Goal: Task Accomplishment & Management: Complete application form

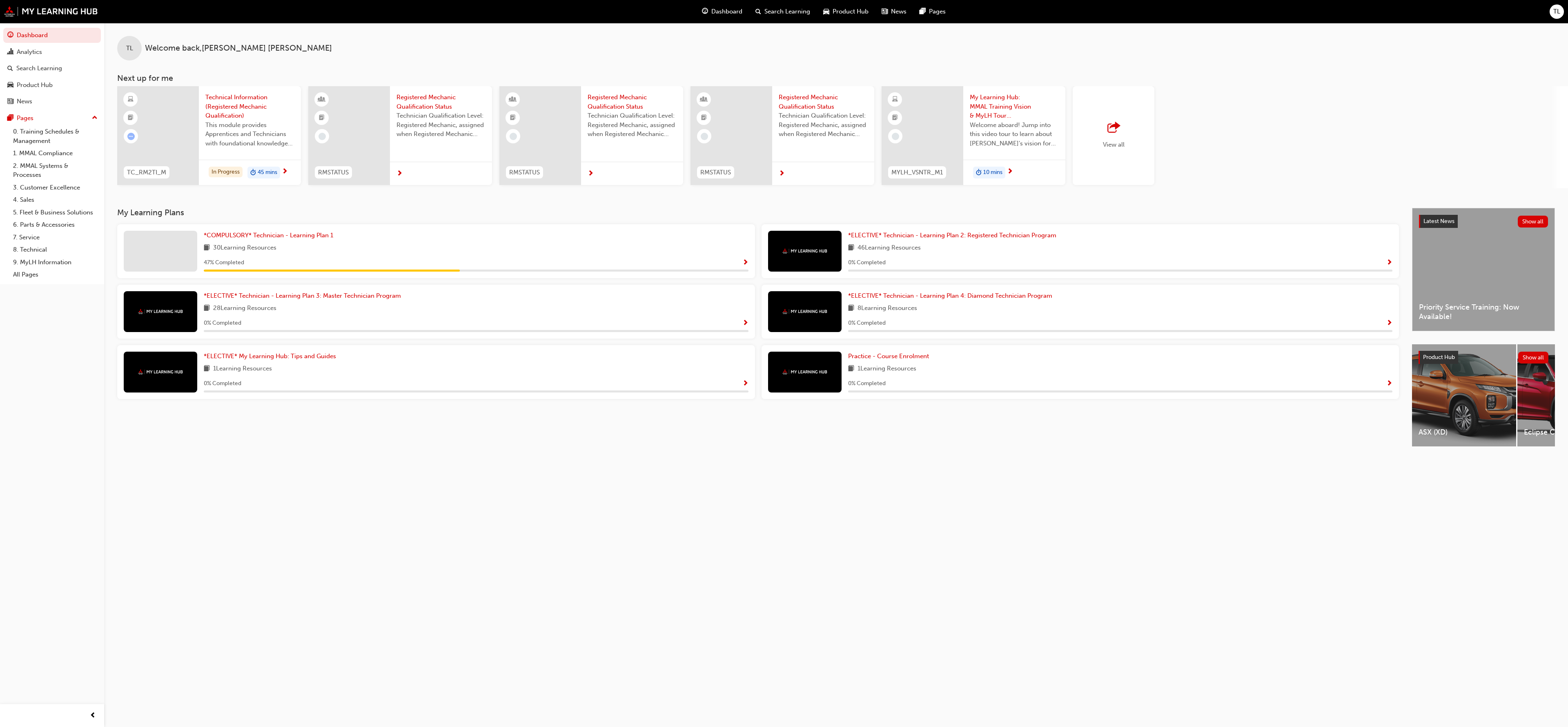
click at [740, 262] on div "47 % Completed" at bounding box center [476, 262] width 545 height 10
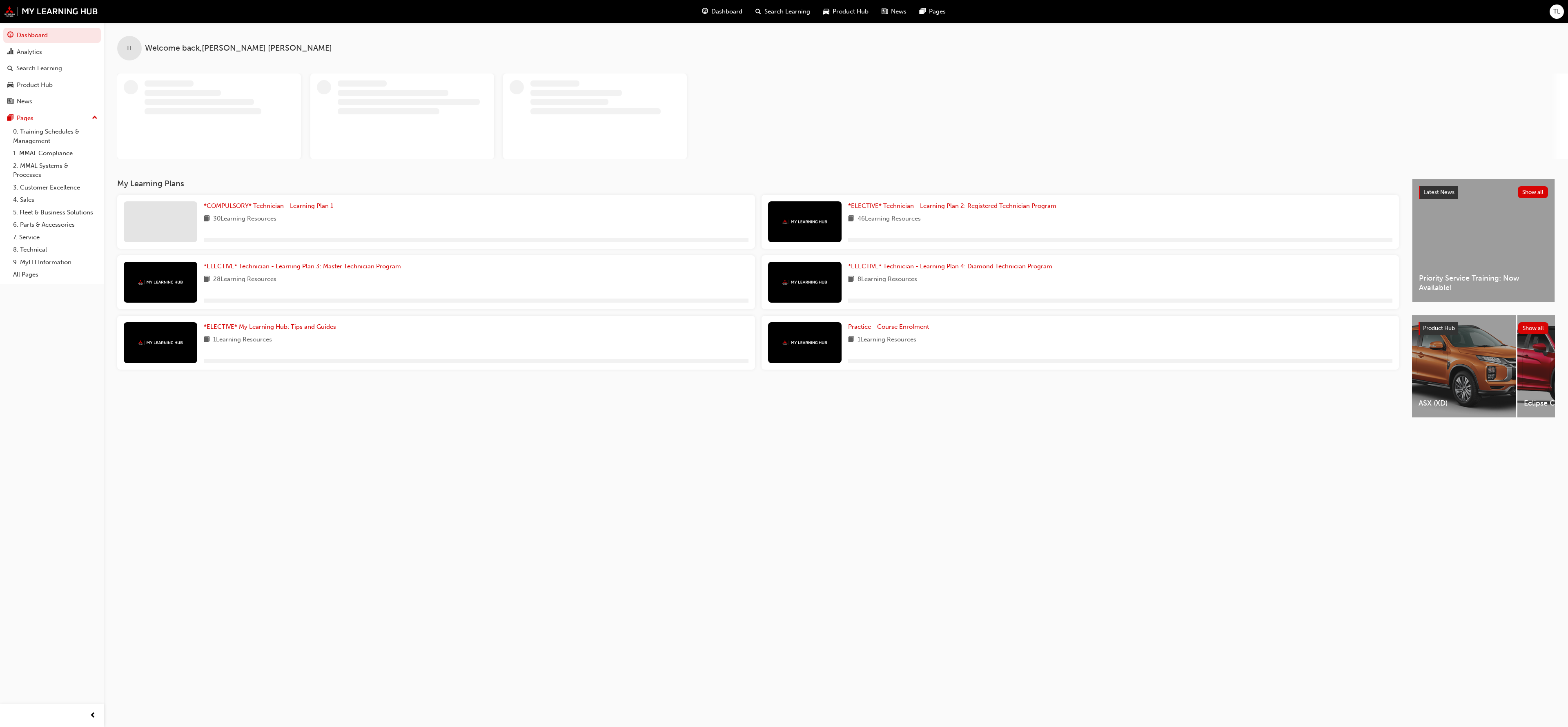
click at [1553, 8] on span "TL" at bounding box center [1556, 11] width 7 height 9
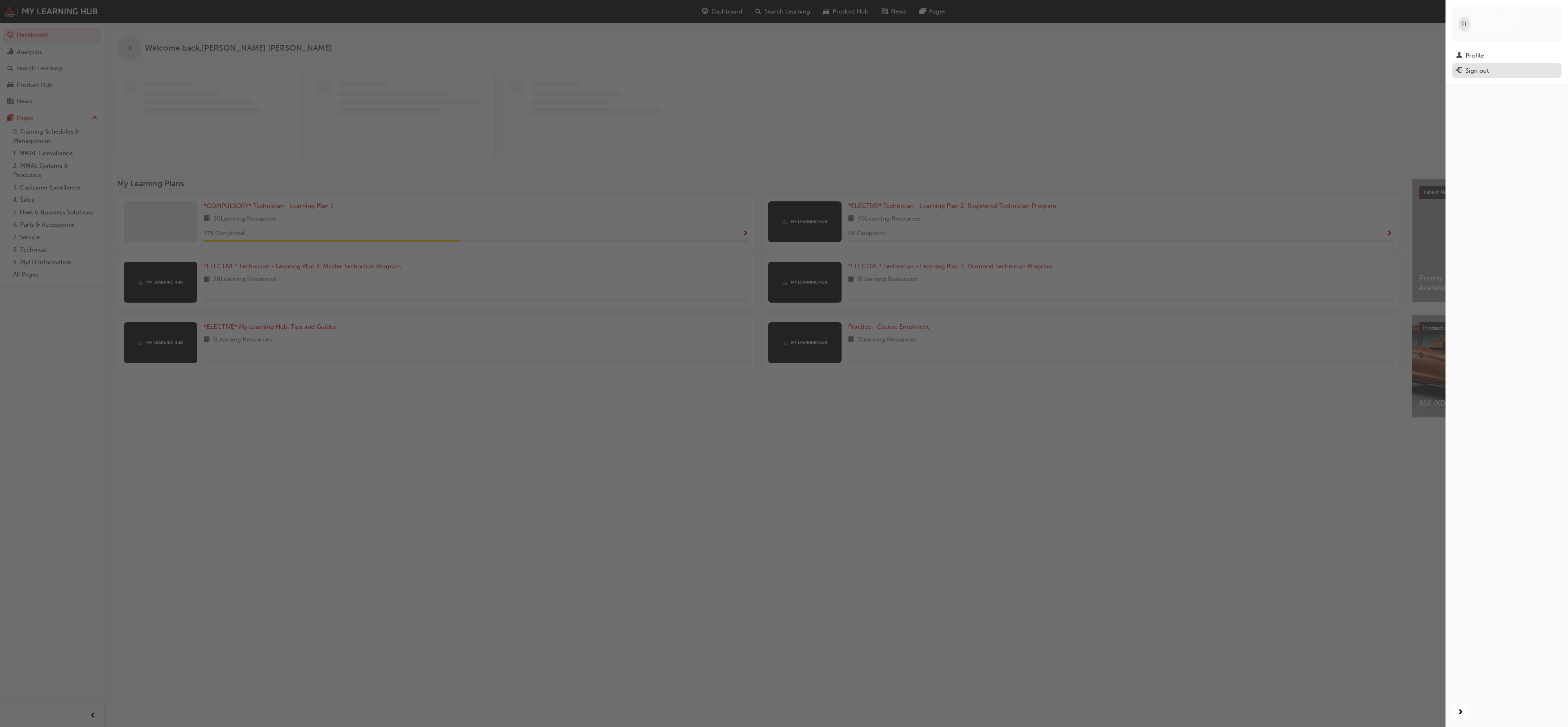
click at [1501, 63] on button "Sign out" at bounding box center [1507, 71] width 110 height 15
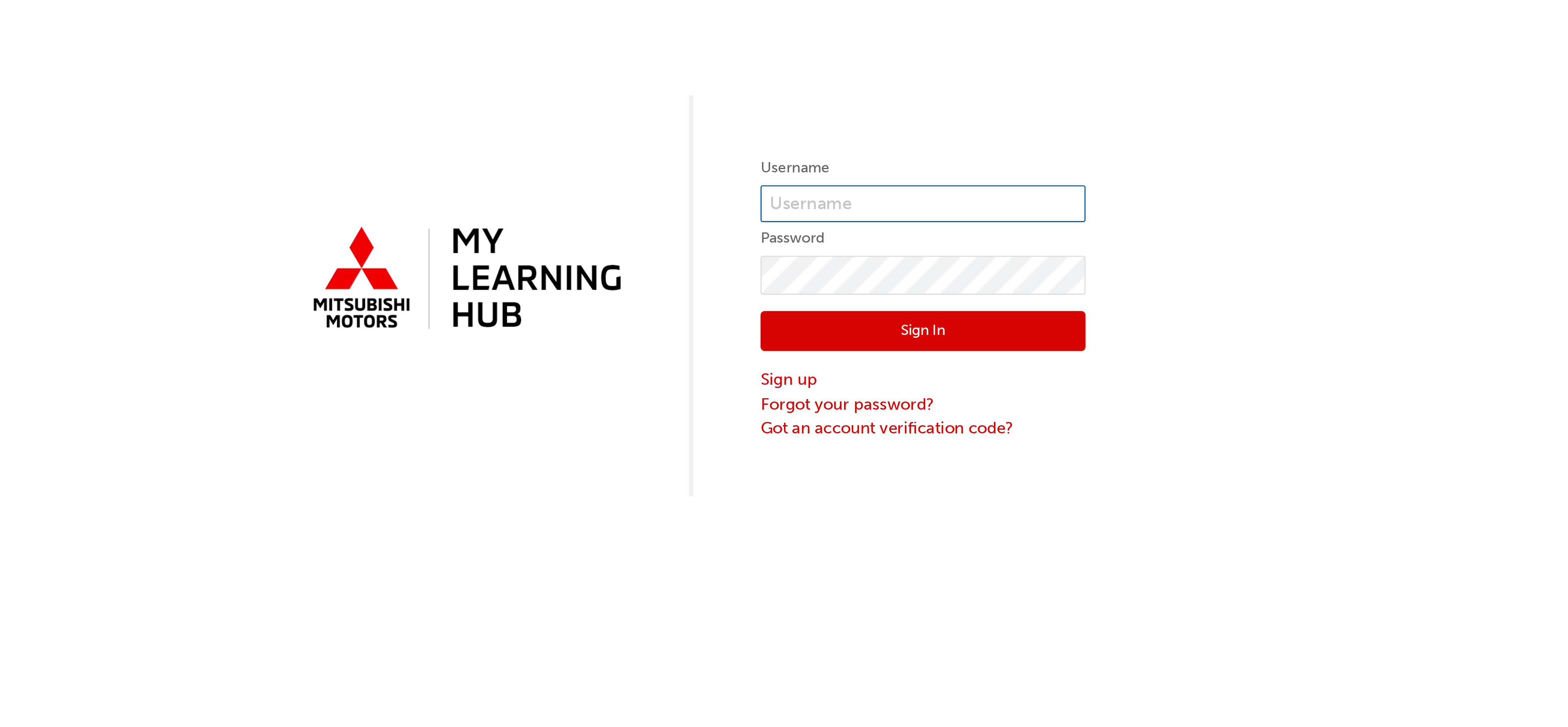
click at [841, 89] on input "text" at bounding box center [870, 90] width 122 height 14
type input "0005987614"
click at [880, 136] on button "Sign In" at bounding box center [870, 138] width 122 height 15
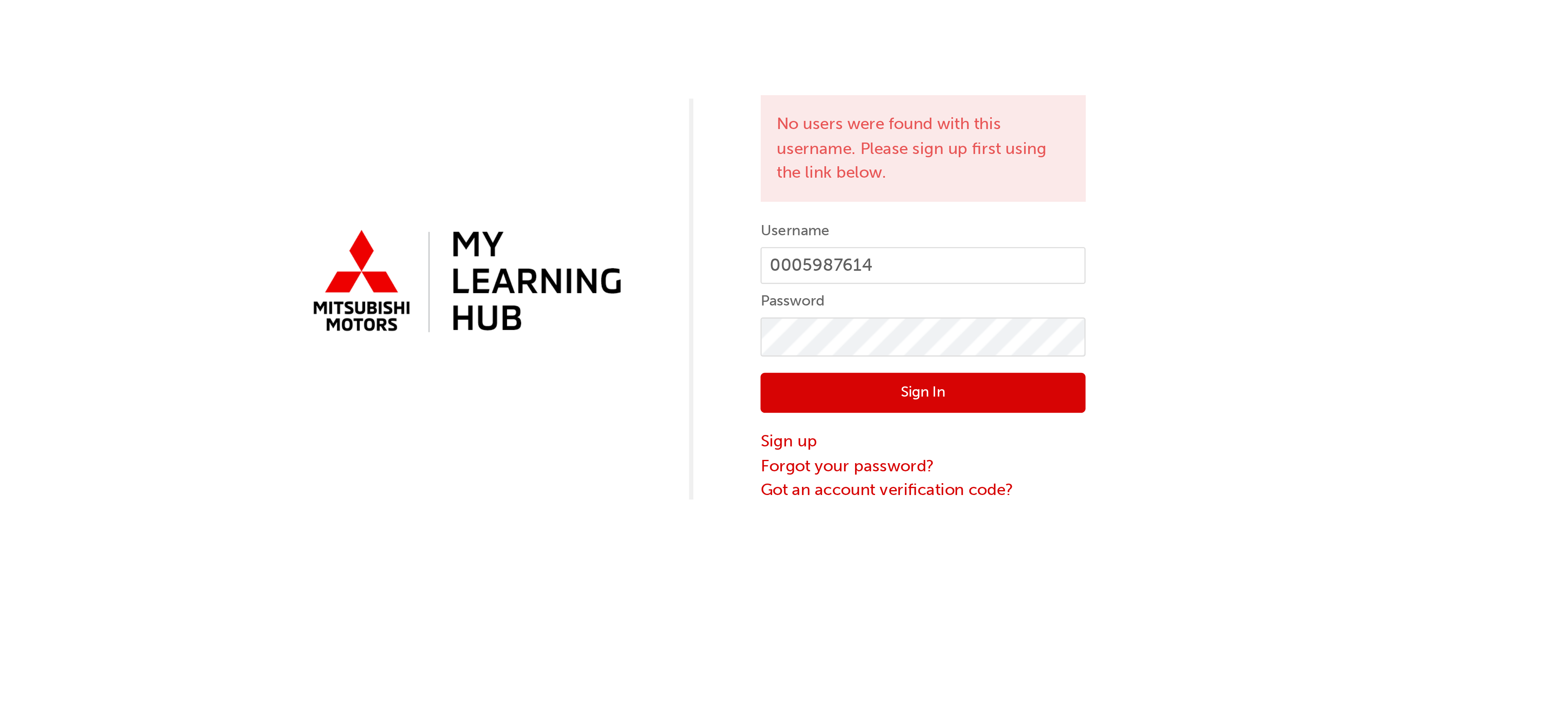
click at [857, 163] on button "Sign In" at bounding box center [870, 161] width 122 height 15
click at [826, 115] on input "0005987614" at bounding box center [870, 113] width 122 height 14
type input "5987614"
click at [863, 149] on div "Sign In Sign up Forgot your password? Got an account verification code?" at bounding box center [870, 175] width 122 height 55
click at [862, 160] on button "Sign In" at bounding box center [870, 161] width 122 height 15
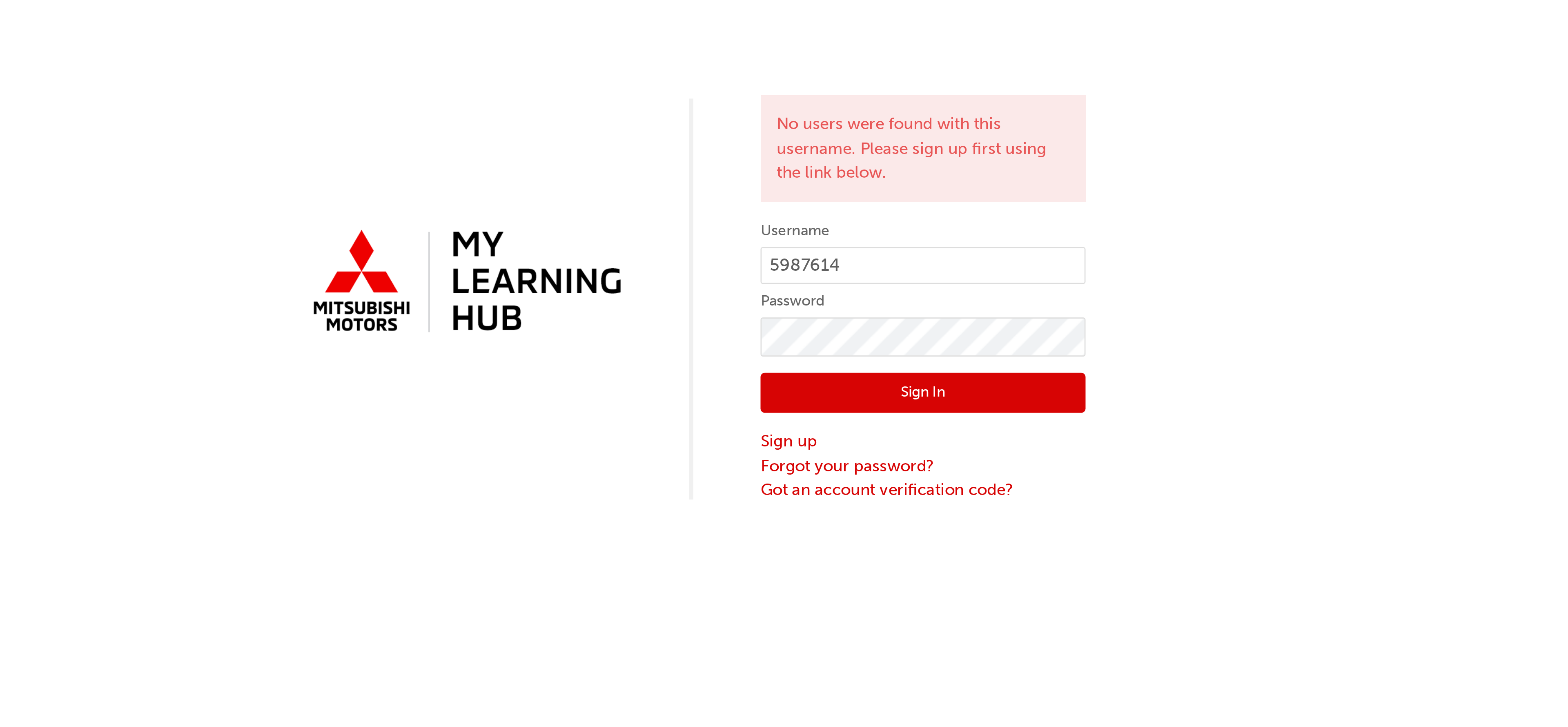
click at [961, 178] on div "No users were found with this username. Please sign up first using the link bel…" at bounding box center [784, 101] width 1568 height 203
click at [825, 180] on link "Sign up" at bounding box center [870, 179] width 122 height 9
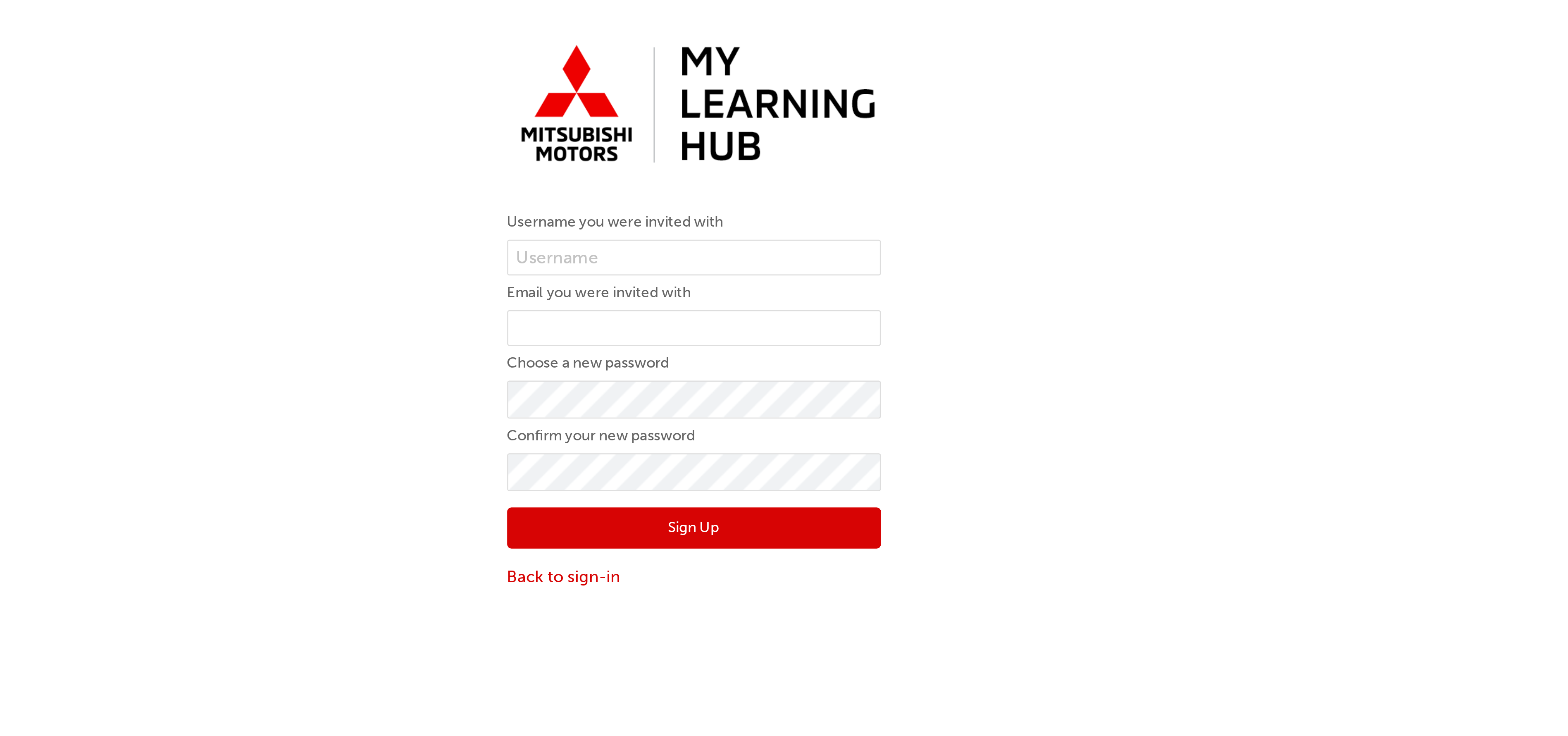
scroll to position [19, 0]
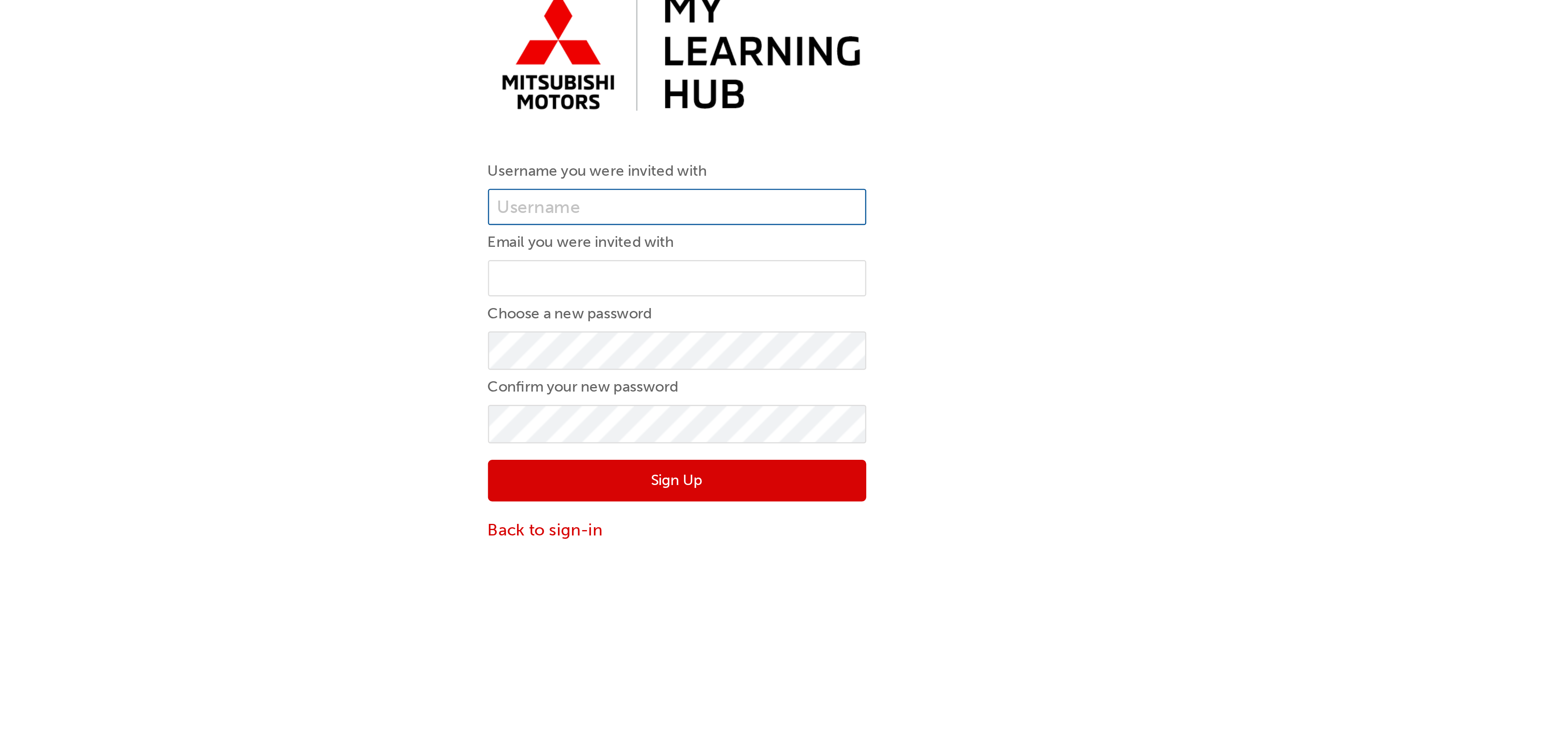
click at [783, 96] on input "text" at bounding box center [784, 91] width 142 height 14
type input "0005987614"
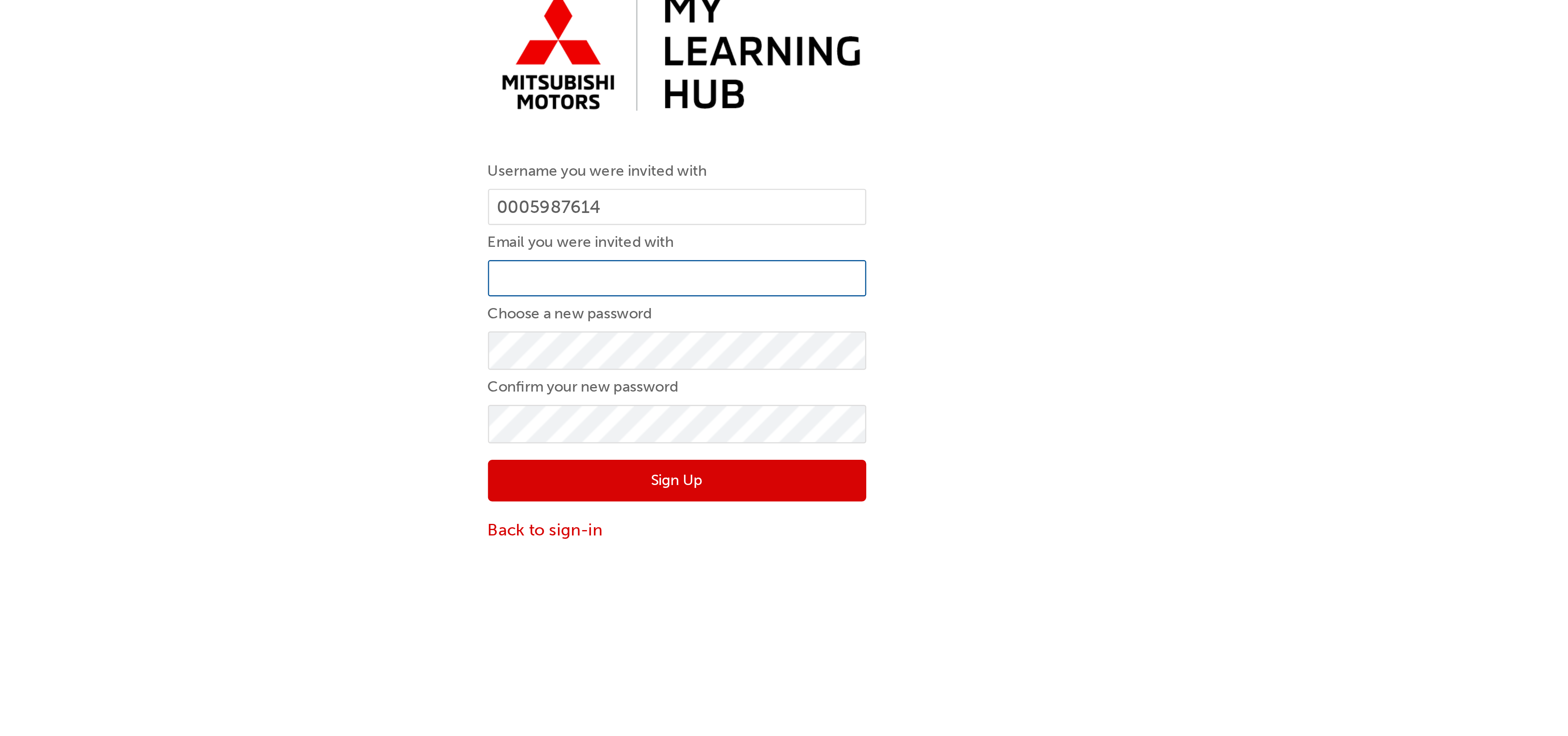
click at [771, 119] on input "email" at bounding box center [784, 118] width 142 height 14
type input "shailan.dungar@pacewaymistubishi.com.au"
click at [763, 198] on button "Sign Up" at bounding box center [784, 194] width 142 height 15
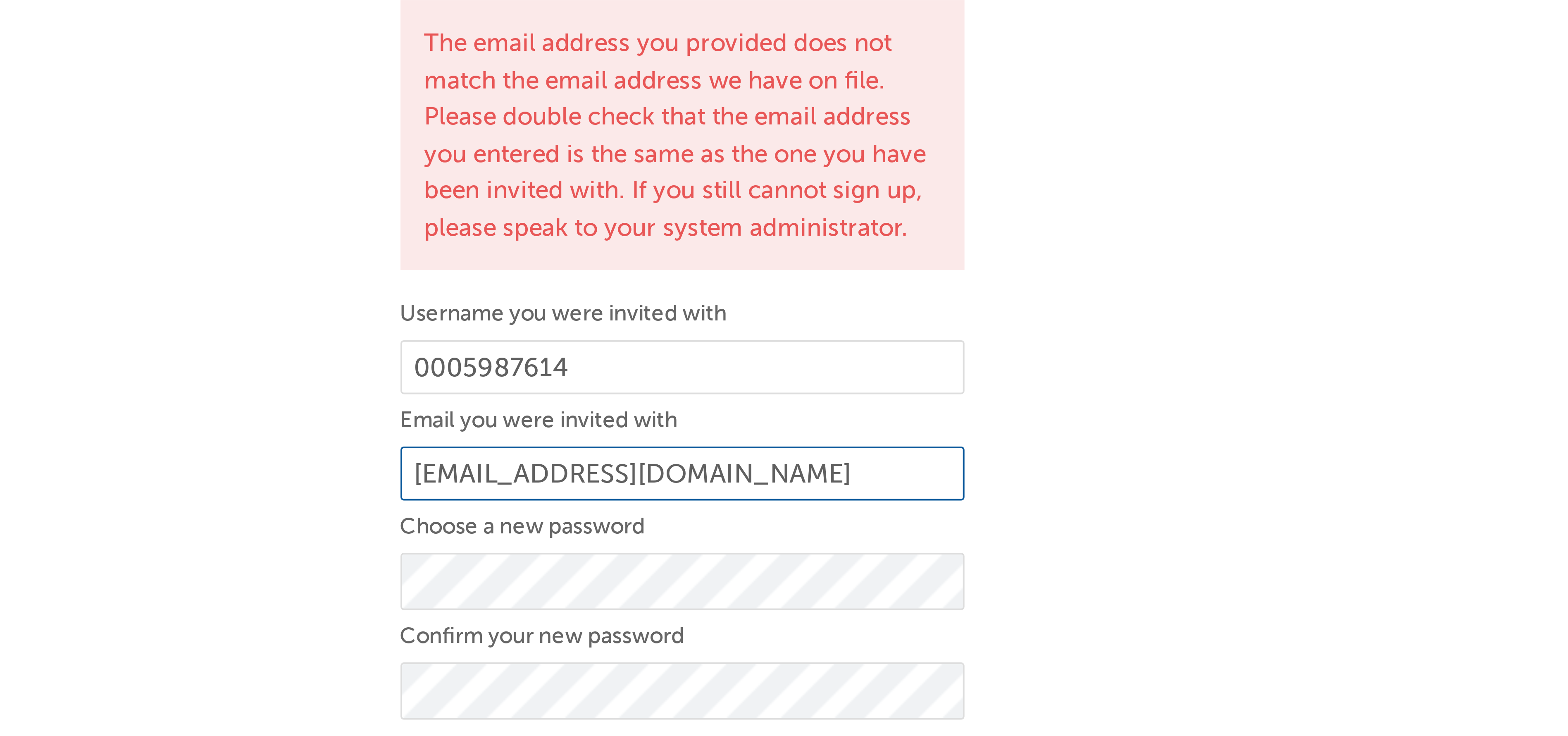
click at [805, 194] on input "shailan.dungar@pacewaymistubishi.com.au" at bounding box center [784, 192] width 142 height 14
click at [806, 194] on input "shailan.dungar@pacewaymistubishi.com.au" at bounding box center [784, 192] width 142 height 14
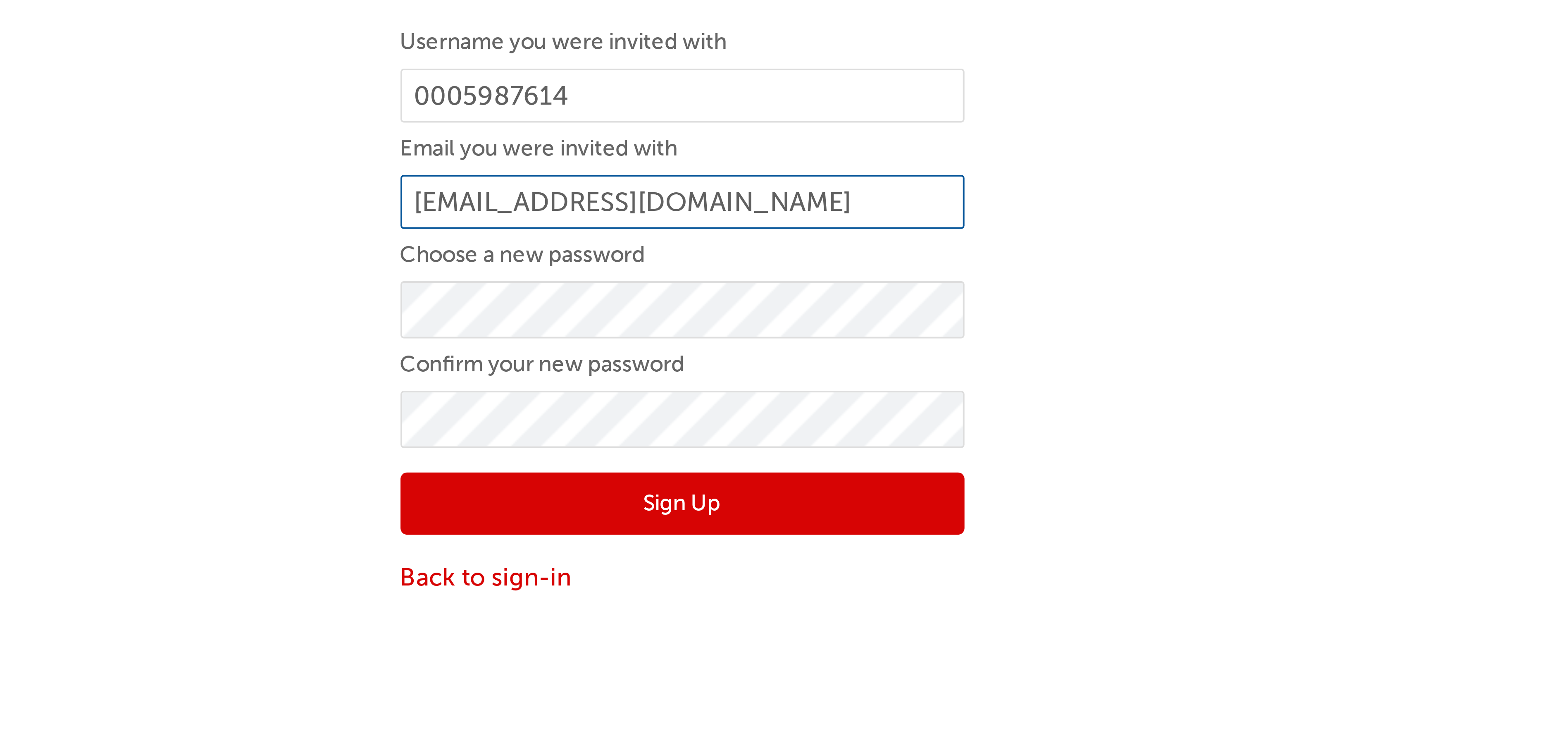
type input "shailan.dungar@pacewaymitsubishi.com.au"
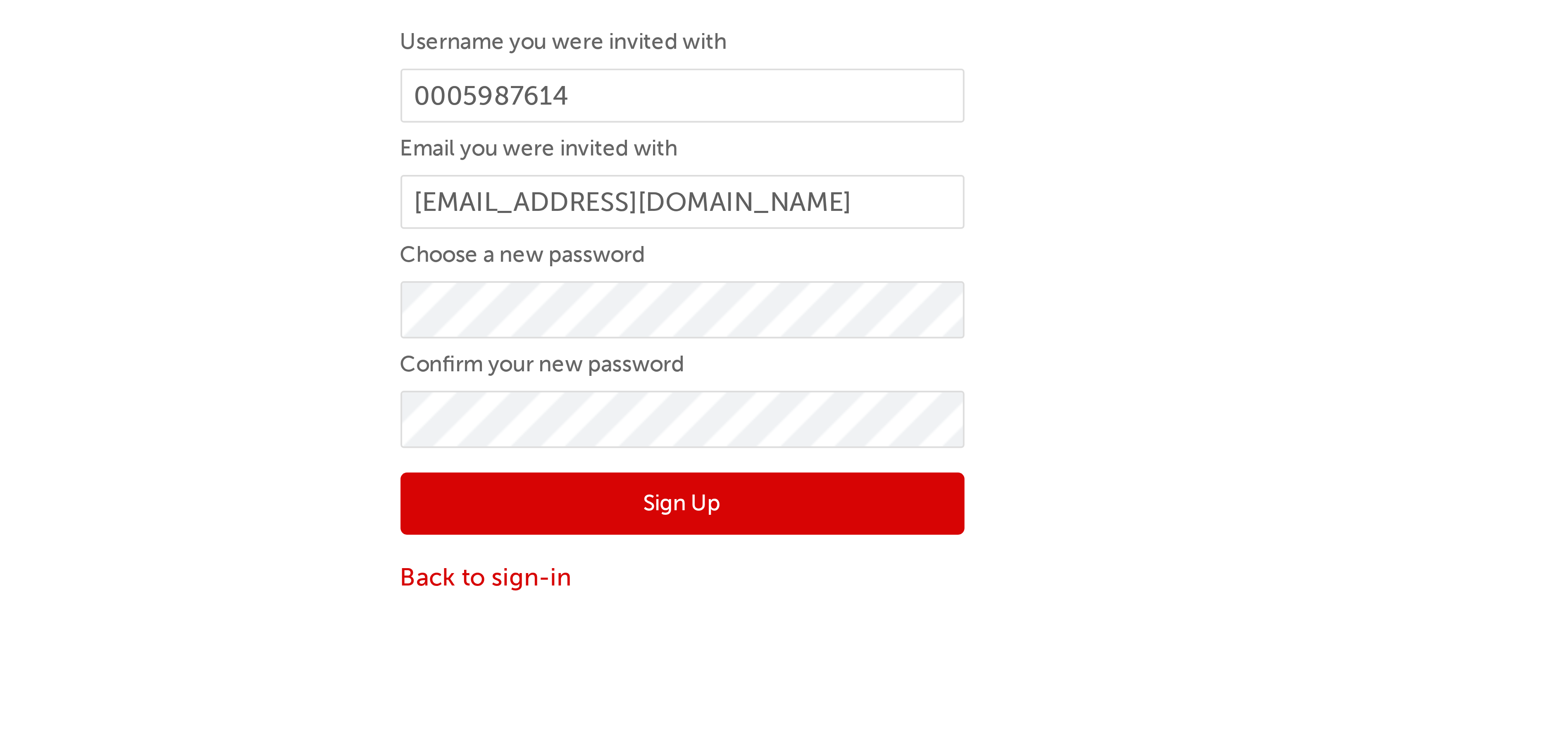
click at [784, 268] on button "Sign Up" at bounding box center [784, 268] width 142 height 15
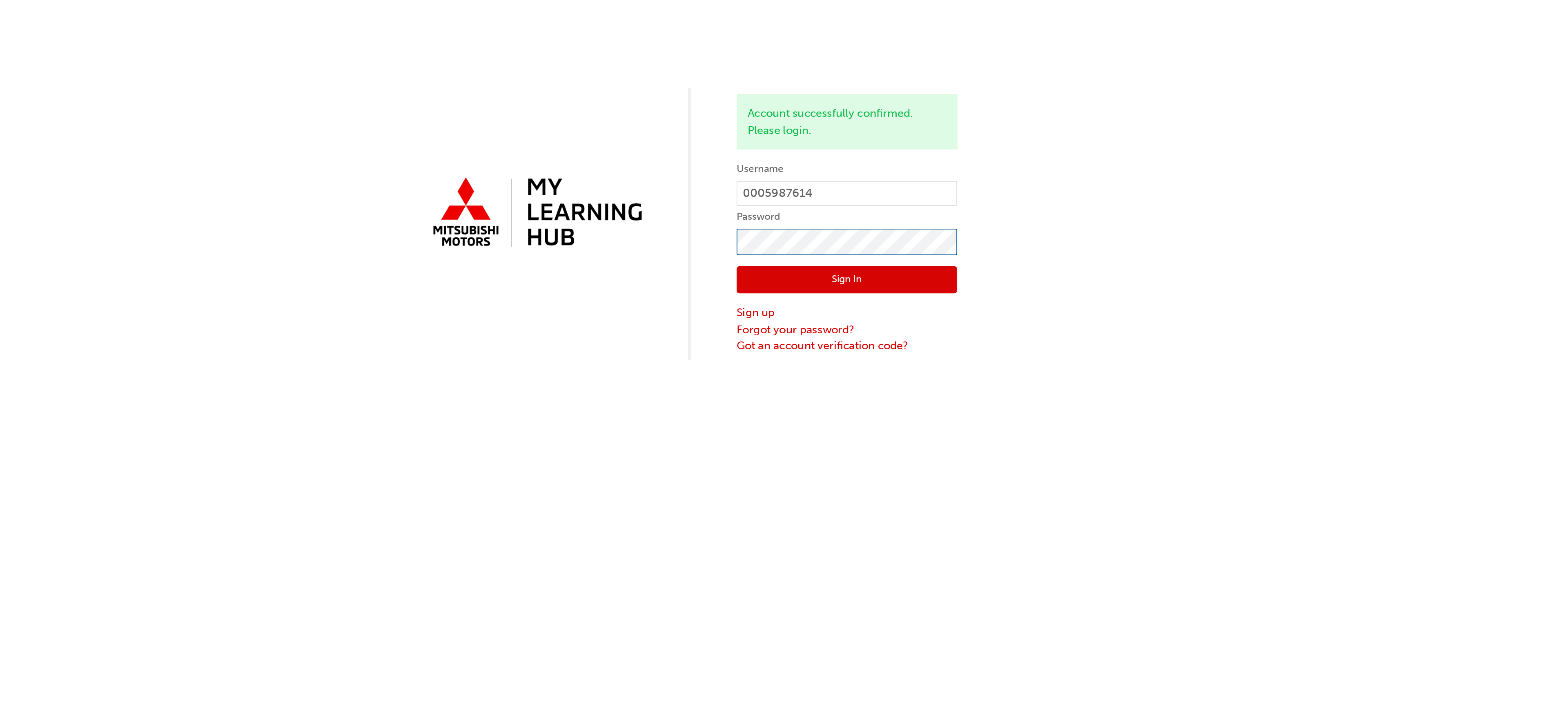
click button "Sign In" at bounding box center [870, 155] width 122 height 15
